Goal: Task Accomplishment & Management: Manage account settings

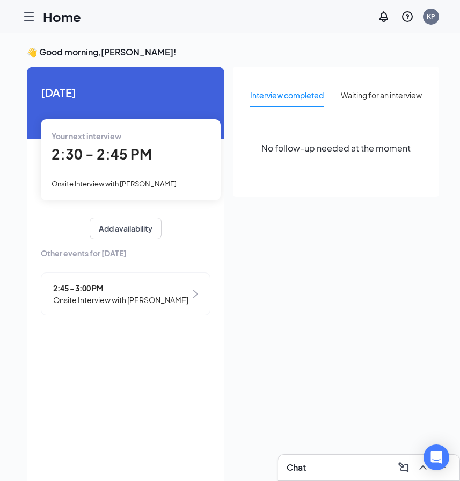
click at [30, 19] on icon "Hamburger" at bounding box center [29, 16] width 13 height 13
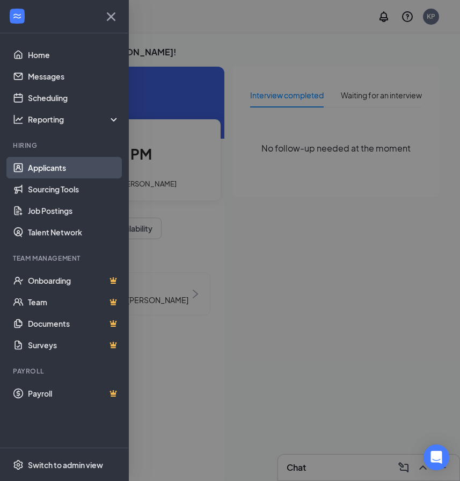
drag, startPoint x: 50, startPoint y: 168, endPoint x: 51, endPoint y: 175, distance: 7.1
click at [50, 168] on link "Applicants" at bounding box center [74, 167] width 92 height 21
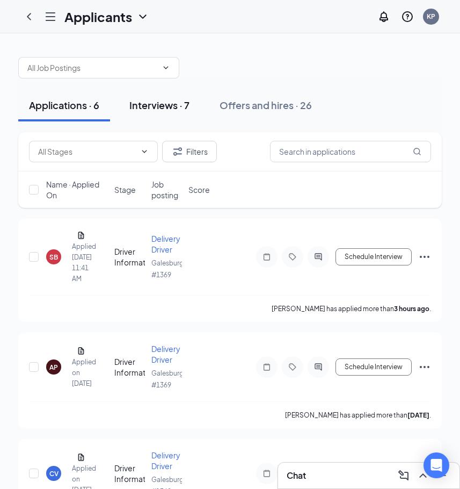
click at [169, 111] on div "Interviews · 7" at bounding box center [159, 104] width 60 height 13
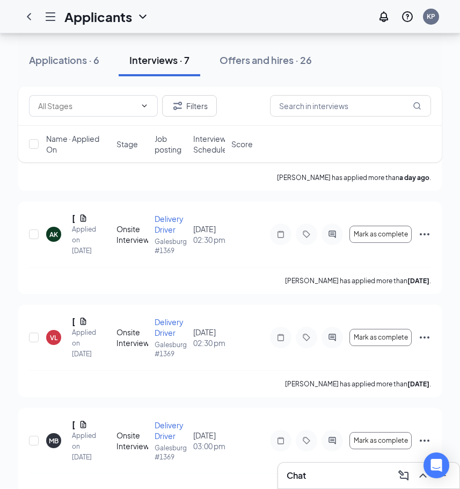
scroll to position [376, 0]
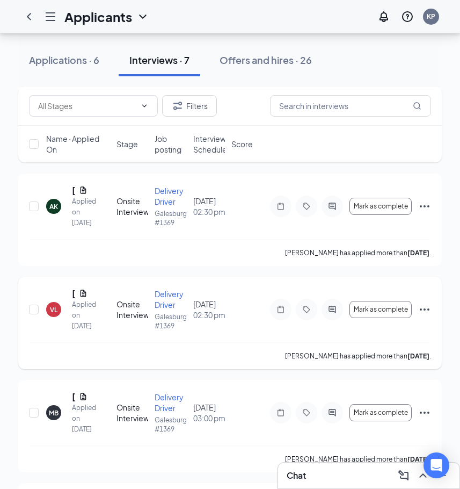
click at [421, 316] on icon "Ellipses" at bounding box center [424, 309] width 13 height 13
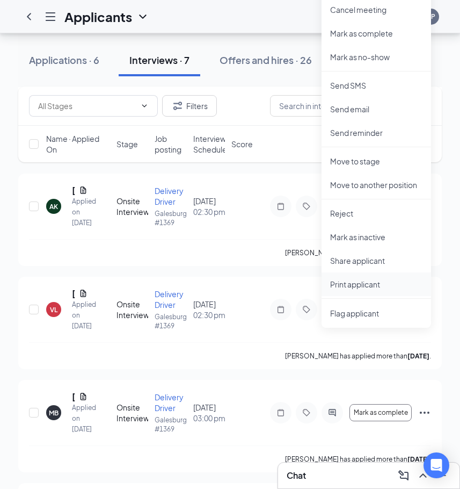
click at [360, 282] on p "Print applicant" at bounding box center [376, 284] width 92 height 11
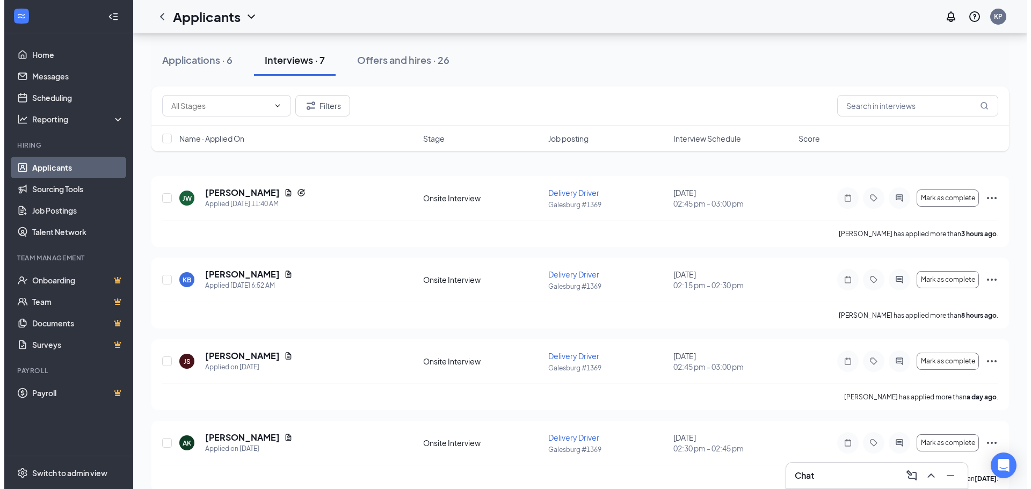
scroll to position [0, 0]
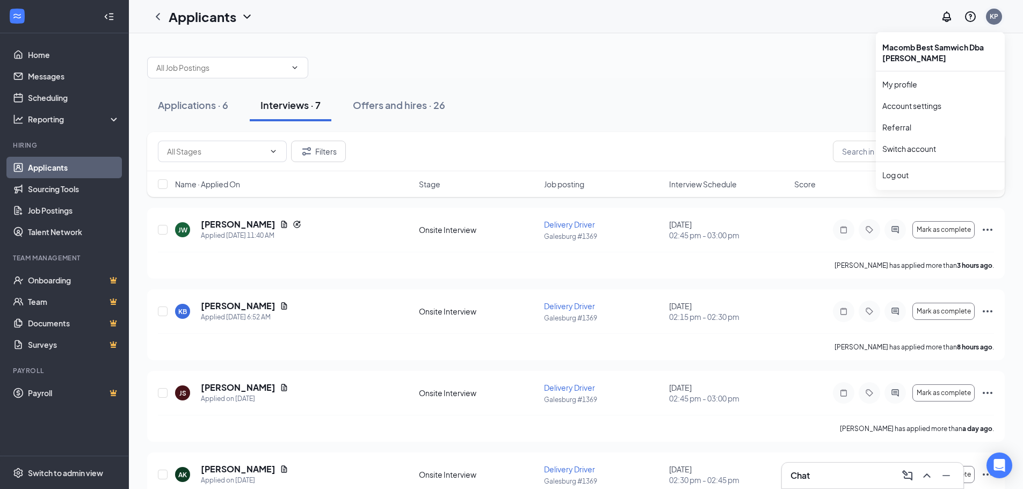
click at [468, 19] on div "KP" at bounding box center [994, 16] width 9 height 9
click at [468, 172] on div "Log out" at bounding box center [940, 175] width 116 height 11
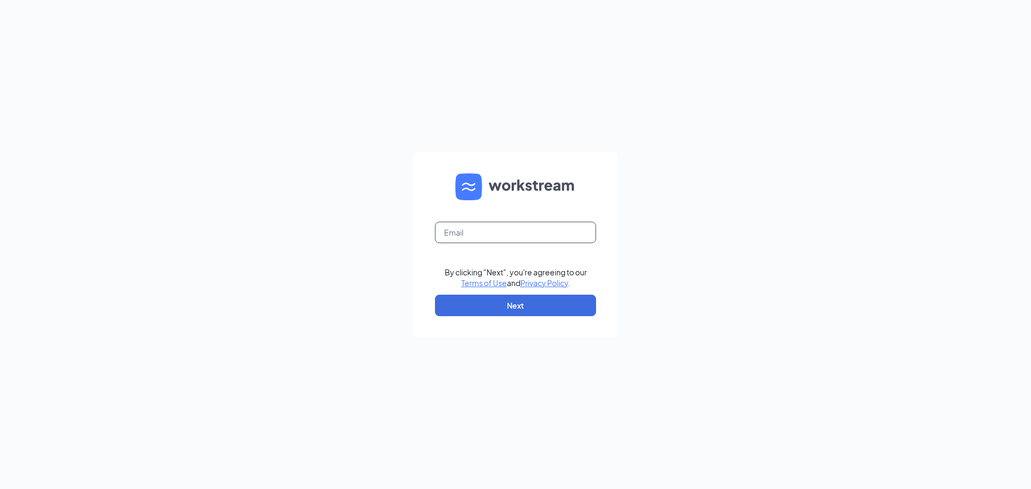
click at [567, 231] on input "text" at bounding box center [515, 232] width 161 height 21
type input "emilymitchell1124@gmail.com"
click at [541, 303] on button "Next" at bounding box center [515, 305] width 161 height 21
